Goal: Task Accomplishment & Management: Complete application form

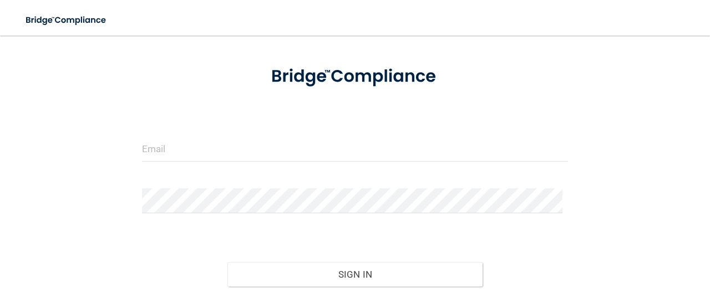
scroll to position [128, 0]
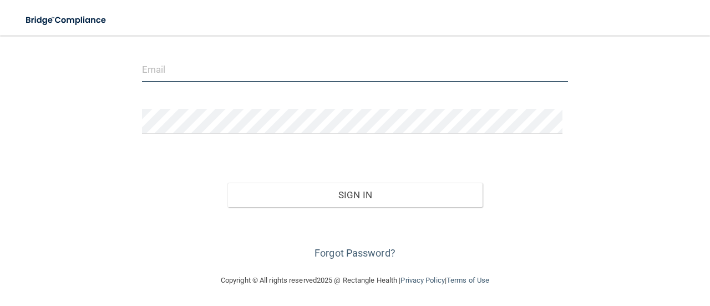
type input "[PERSON_NAME][EMAIL_ADDRESS][DOMAIN_NAME]"
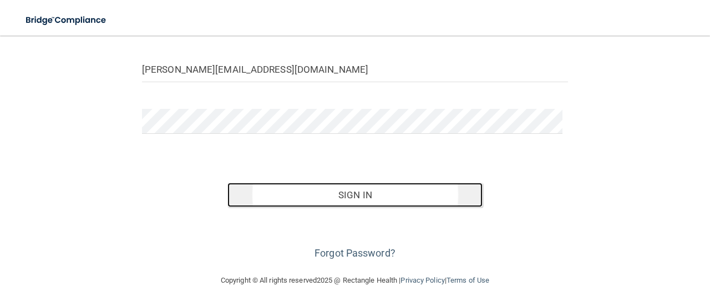
click at [386, 199] on button "Sign In" at bounding box center [355, 194] width 256 height 24
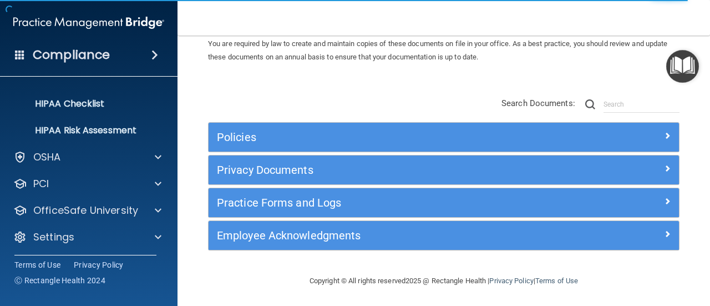
scroll to position [154, 0]
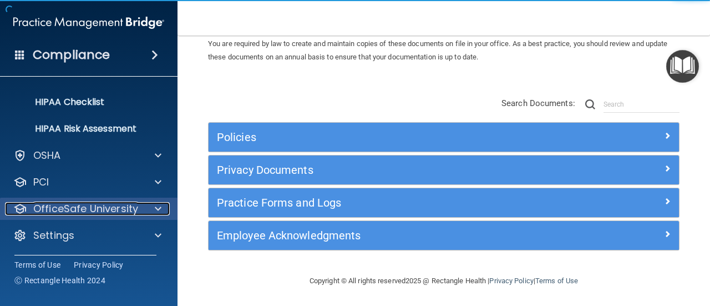
click at [147, 211] on div at bounding box center [157, 208] width 28 height 13
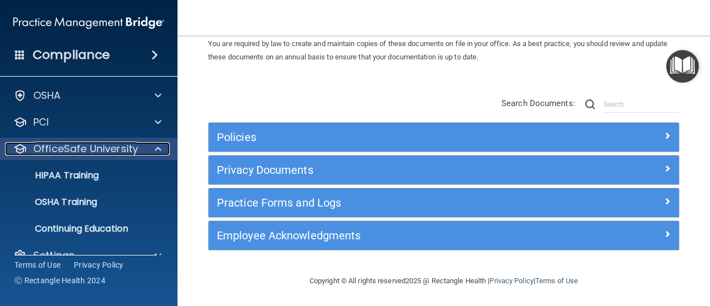
scroll to position [234, 0]
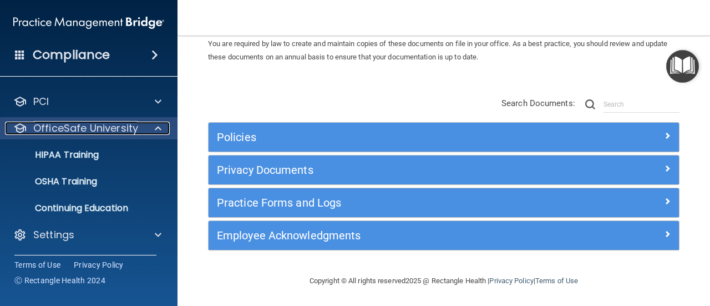
click at [163, 132] on div at bounding box center [157, 127] width 28 height 13
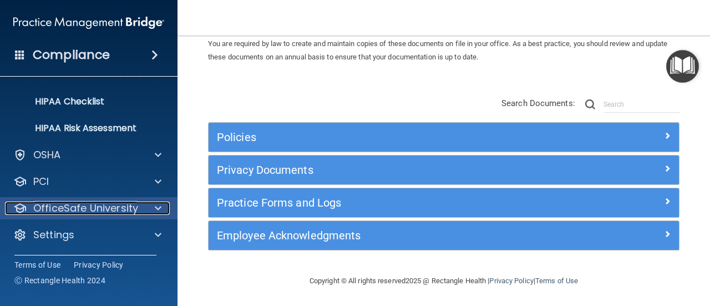
scroll to position [154, 0]
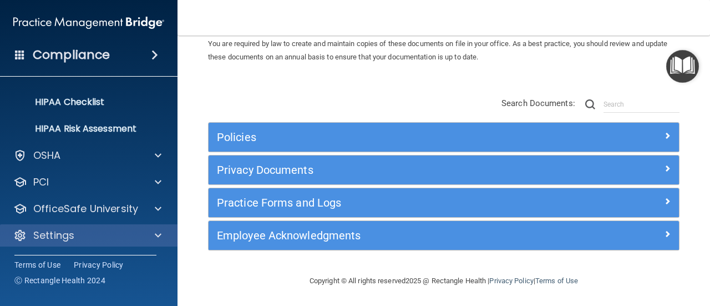
click at [147, 245] on div "Settings" at bounding box center [89, 235] width 178 height 22
click at [162, 240] on div at bounding box center [157, 234] width 28 height 13
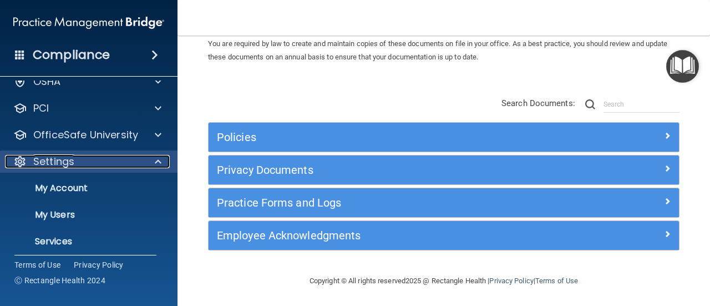
scroll to position [261, 0]
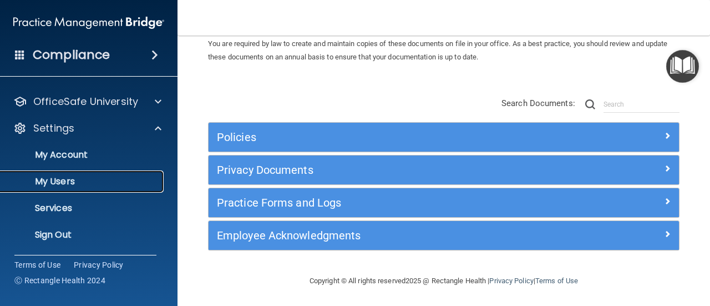
click at [53, 180] on p "My Users" at bounding box center [82, 181] width 151 height 11
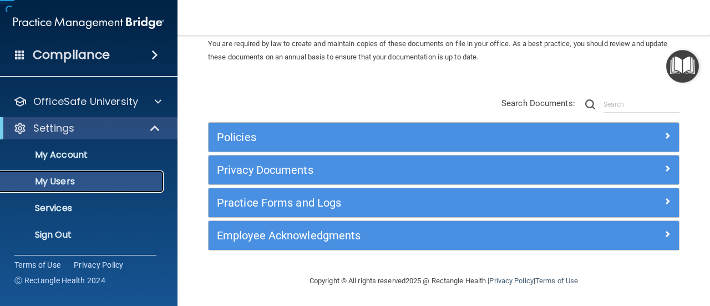
scroll to position [74, 0]
select select "20"
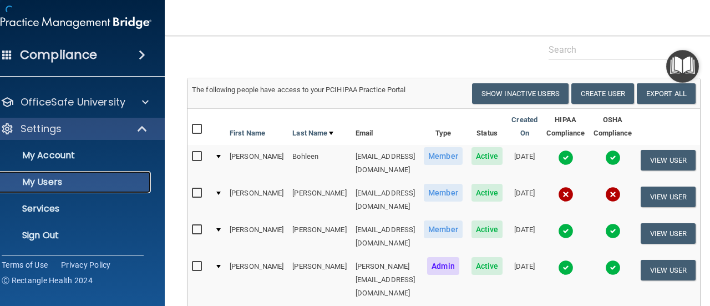
scroll to position [436, 0]
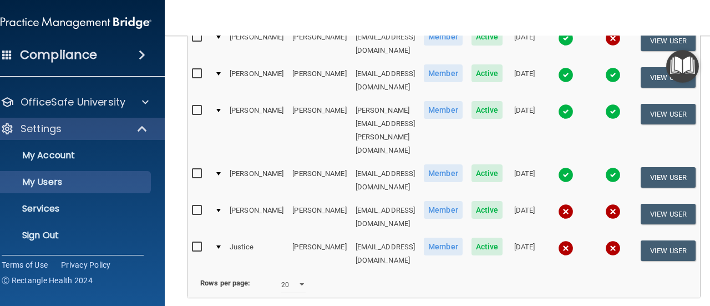
drag, startPoint x: 708, startPoint y: 73, endPoint x: 709, endPoint y: 45, distance: 27.8
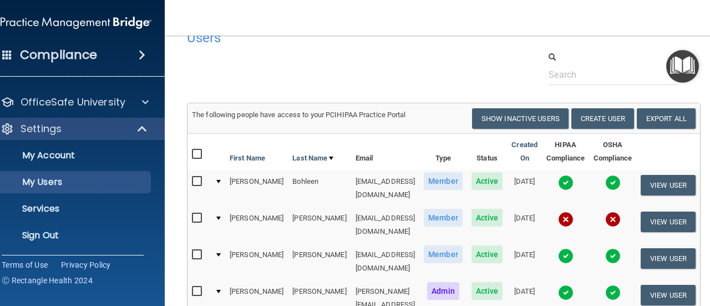
scroll to position [23, 0]
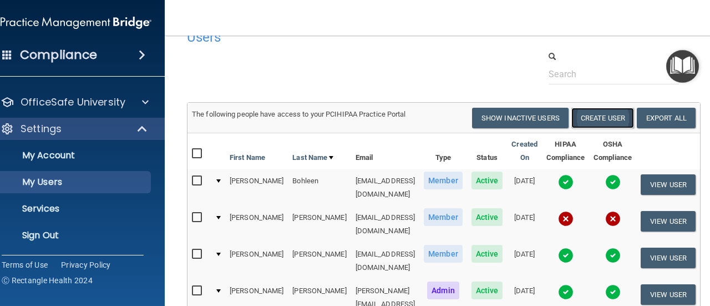
click at [609, 118] on button "Create User" at bounding box center [602, 118] width 63 height 21
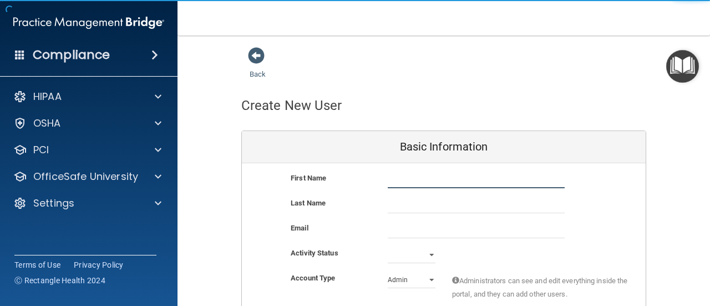
click at [391, 179] on input "text" at bounding box center [476, 179] width 177 height 17
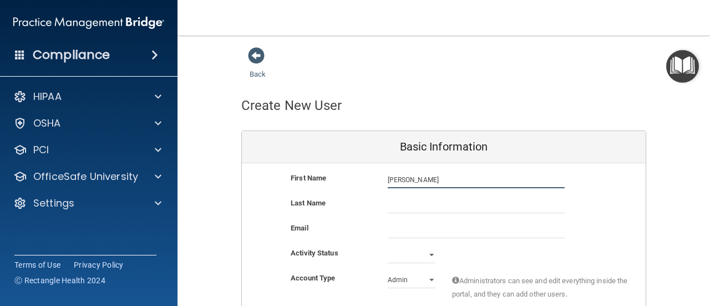
type input "[PERSON_NAME]"
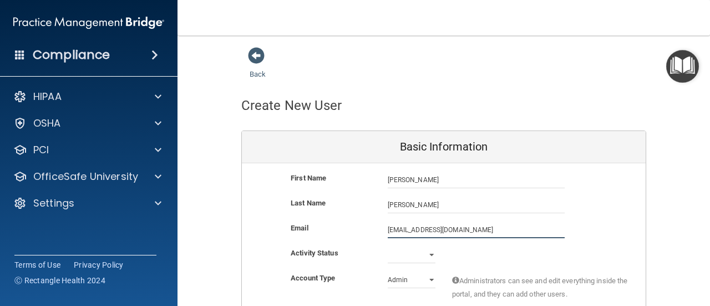
type input "[EMAIL_ADDRESS][DOMAIN_NAME]"
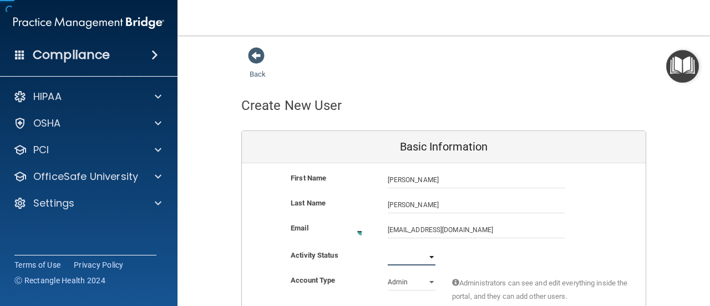
click at [413, 254] on select "Active Inactive" at bounding box center [412, 256] width 48 height 17
select select "active"
click at [388, 246] on select "Active Inactive" at bounding box center [412, 254] width 48 height 17
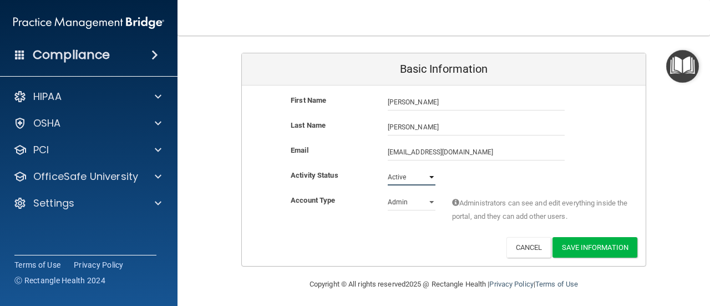
scroll to position [81, 0]
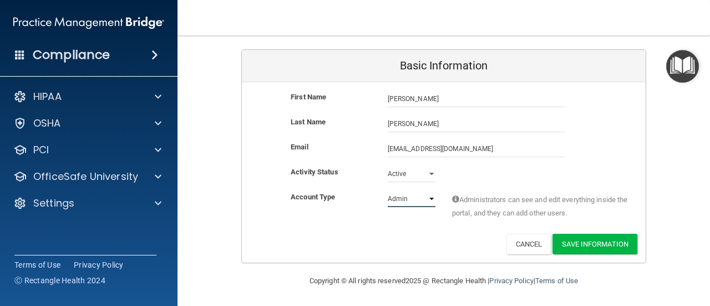
click at [428, 205] on select "Admin Member" at bounding box center [412, 198] width 48 height 17
click at [388, 190] on select "Admin Member" at bounding box center [412, 198] width 48 height 17
click at [411, 188] on div "Activity Status Active Active Inactive" at bounding box center [444, 177] width 404 height 25
click at [416, 200] on select "Admin Member" at bounding box center [412, 198] width 48 height 17
select select "practice_member"
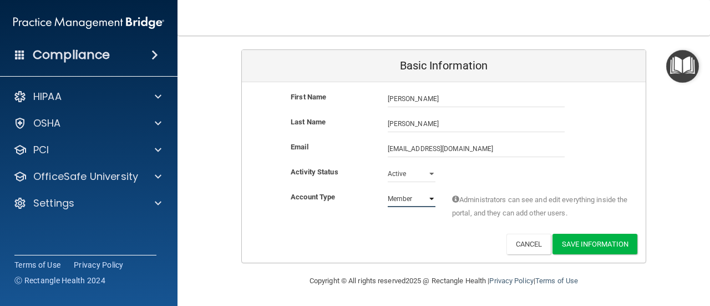
click at [388, 190] on select "Admin Member" at bounding box center [412, 198] width 48 height 17
click at [595, 247] on button "Save Information" at bounding box center [594, 243] width 85 height 21
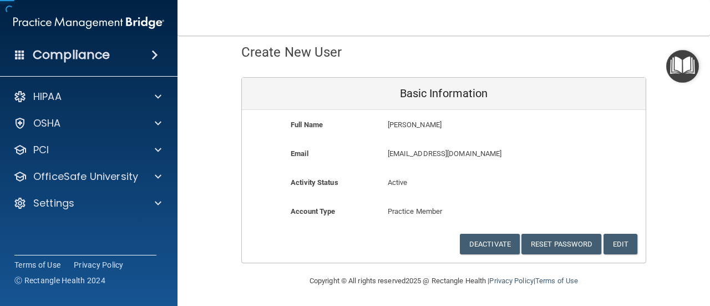
click at [595, 247] on div "Deactivate Reset Password Edit Cancel Save Information" at bounding box center [444, 243] width 404 height 21
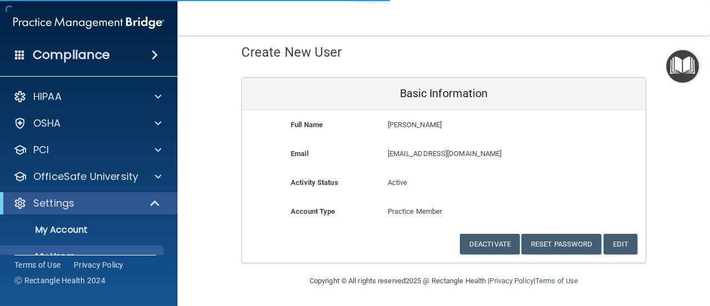
select select "20"
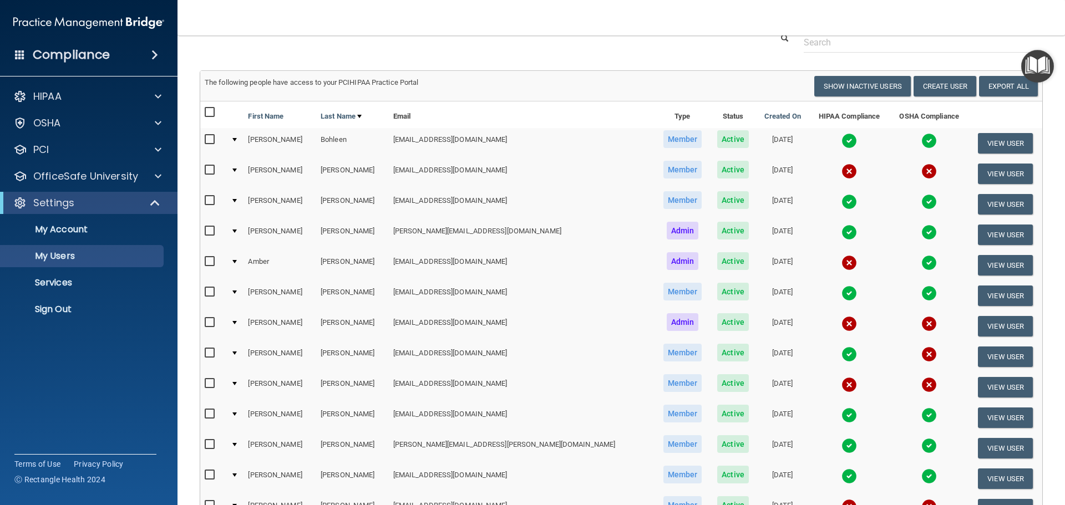
scroll to position [85, 0]
